Goal: Information Seeking & Learning: Learn about a topic

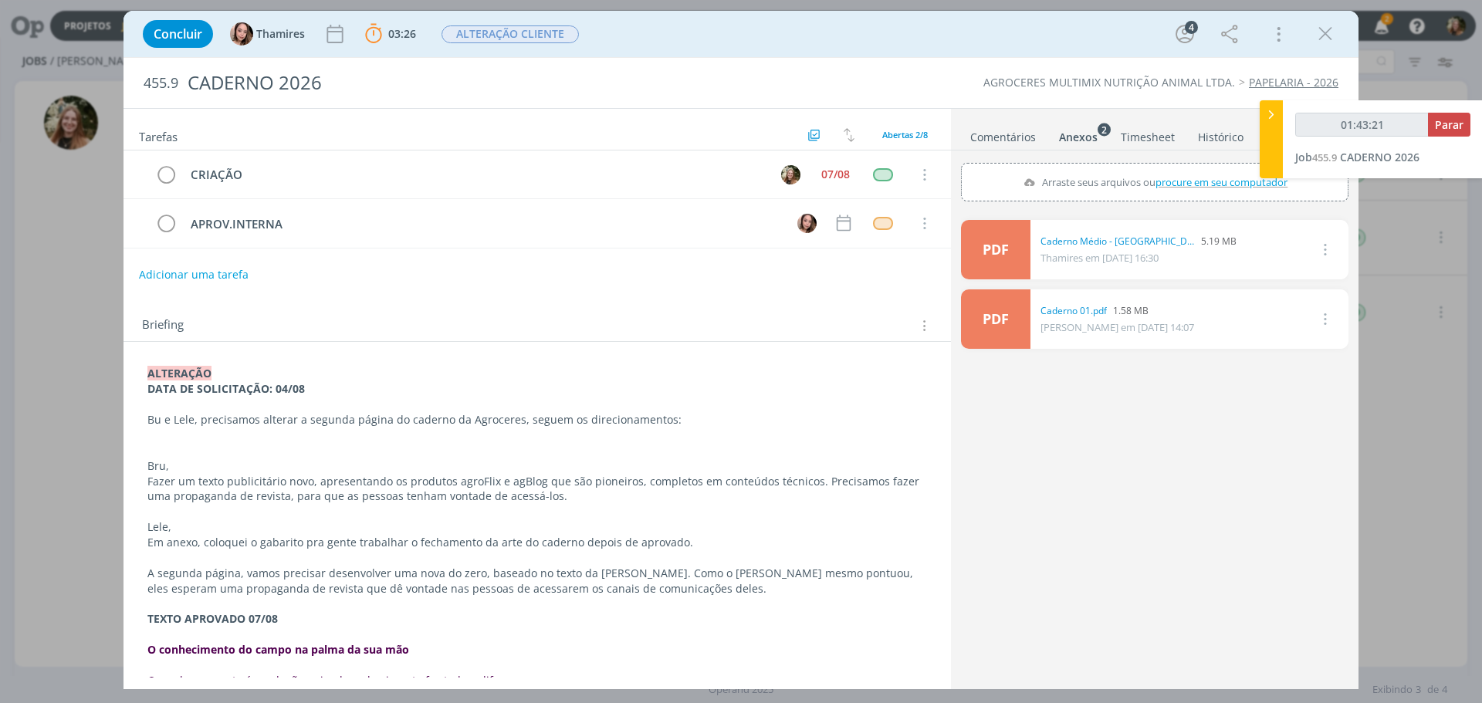
scroll to position [309, 0]
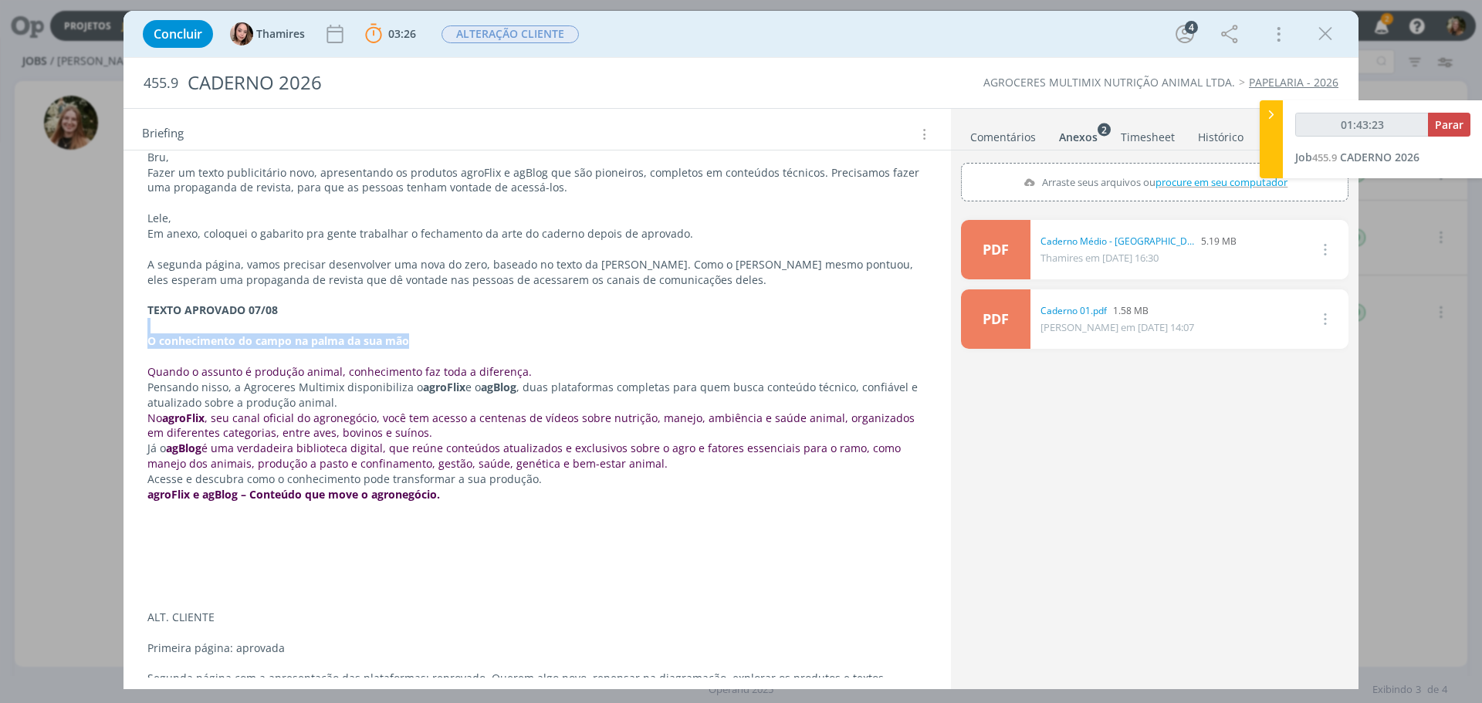
drag, startPoint x: 421, startPoint y: 343, endPoint x: 75, endPoint y: 330, distance: 346.7
click at [75, 330] on div "Concluir Thamires 03:26 Parar Apontar Data * [DATE] Horas * 00:00 Tarefa Seleci…" at bounding box center [741, 351] width 1482 height 703
click at [268, 322] on p "dialog" at bounding box center [536, 325] width 779 height 15
click at [357, 352] on p "dialog" at bounding box center [536, 356] width 779 height 15
drag, startPoint x: 410, startPoint y: 341, endPoint x: 131, endPoint y: 343, distance: 278.6
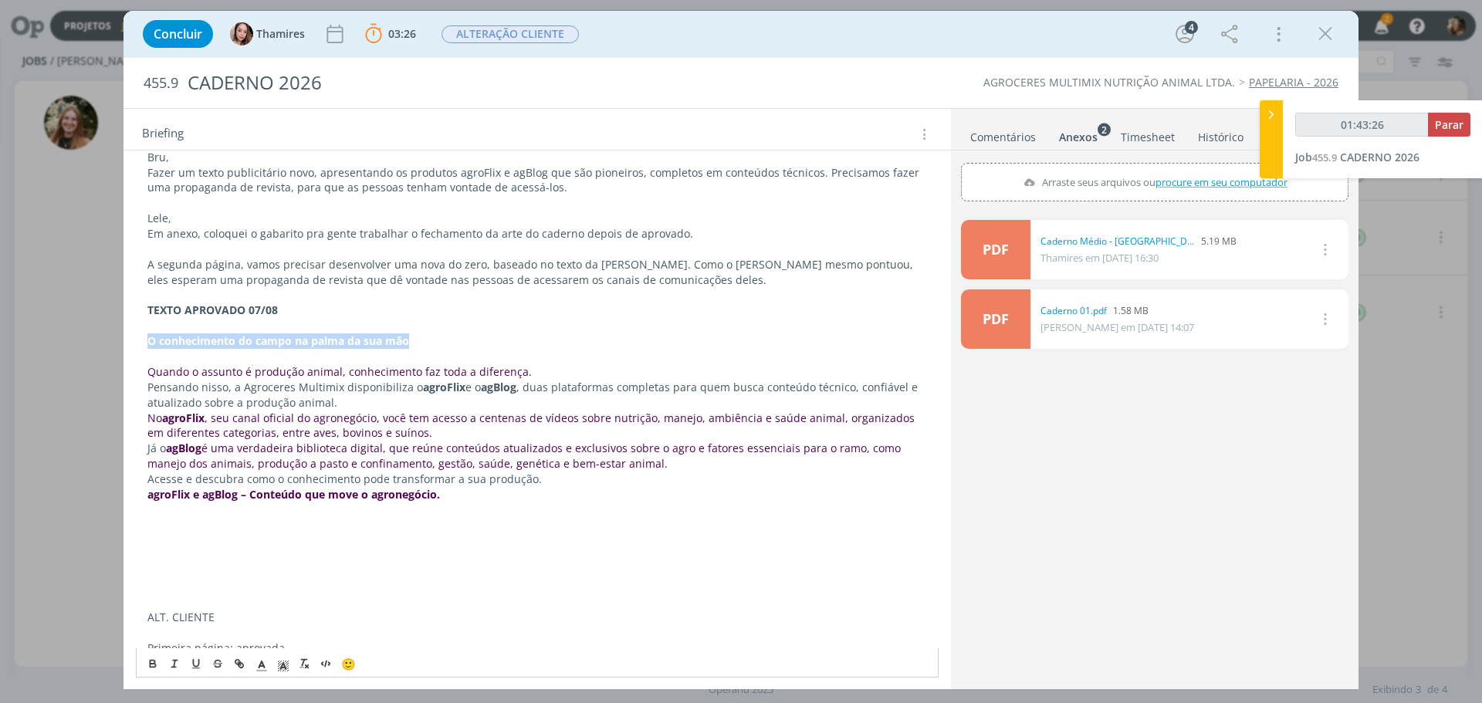
click at [131, 343] on div "ALTERAÇÃO DATA DE SOLICITAÇÃO: 04/08 Bu e Lele, precisamos alterar a segunda pá…" at bounding box center [536, 579] width 827 height 1093
copy strong "O conhecimento do campo na palma da sua mão"
click at [316, 457] on span "é uma verdadeira biblioteca digital, que reúne conteúdos atualizados e exclusiv…" at bounding box center [525, 456] width 756 height 30
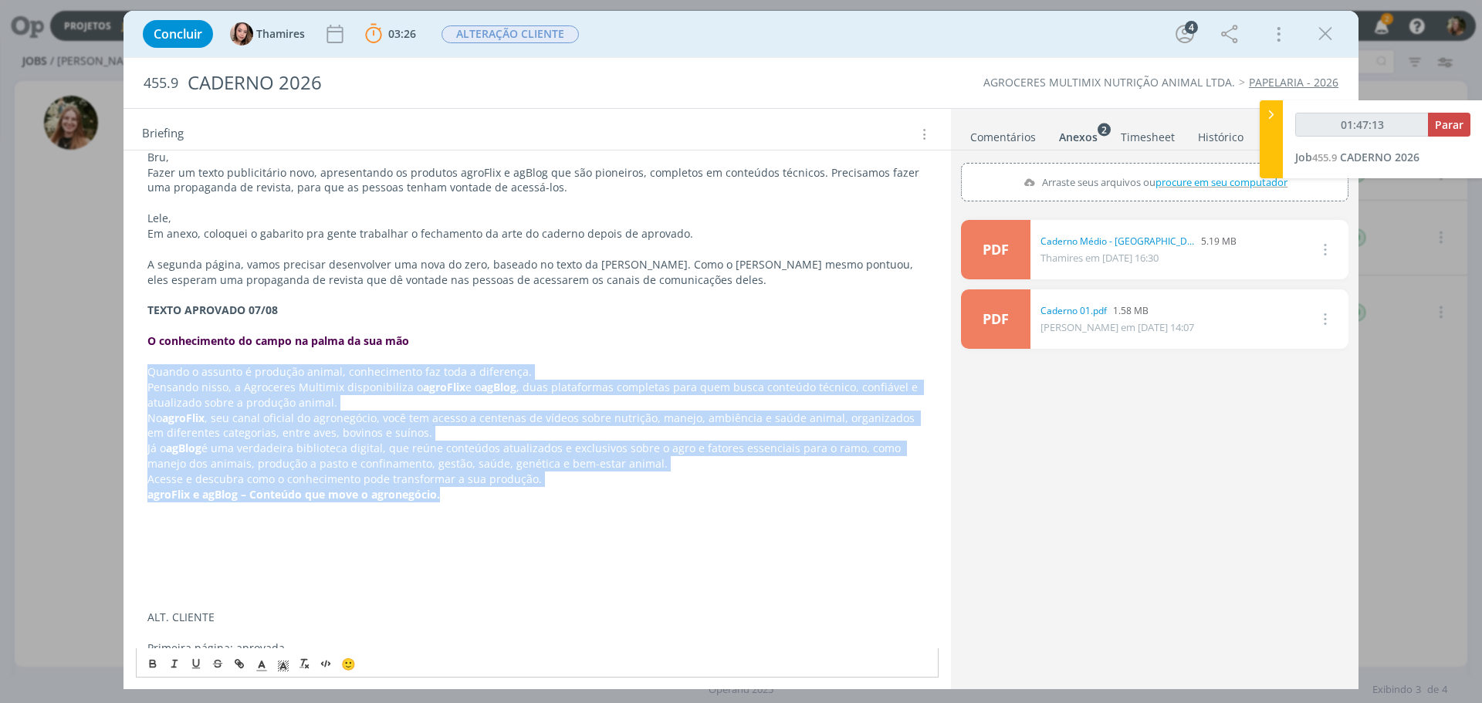
drag, startPoint x: 146, startPoint y: 374, endPoint x: 529, endPoint y: 490, distance: 400.1
click at [529, 490] on div "ALTERAÇÃO DATA DE SOLICITAÇÃO: 04/08 Bu e Lele, precisamos alterar a segunda pá…" at bounding box center [537, 571] width 803 height 1039
copy div "Quando o assunto é produção animal, conhecimento faz toda a diferença. Pensando…"
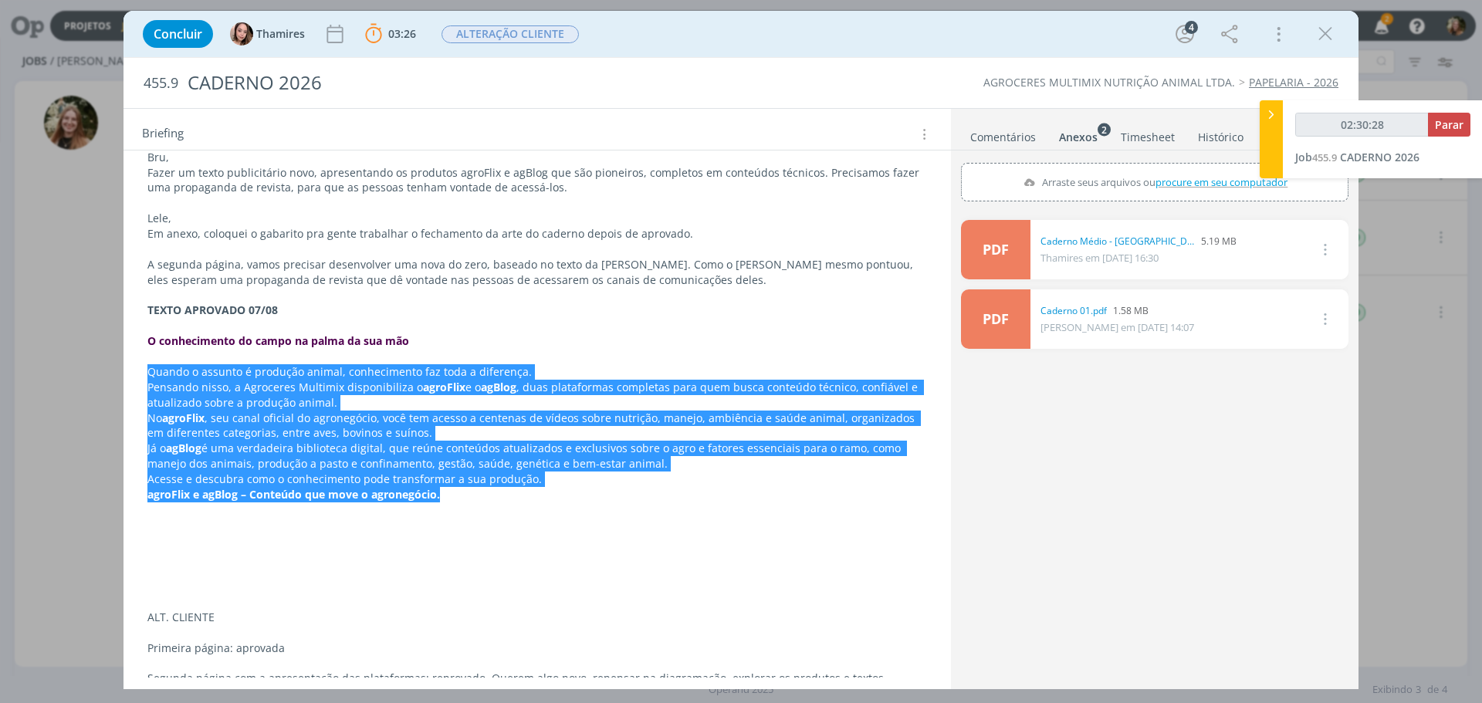
type input "02:31:28"
